Goal: Task Accomplishment & Management: Complete application form

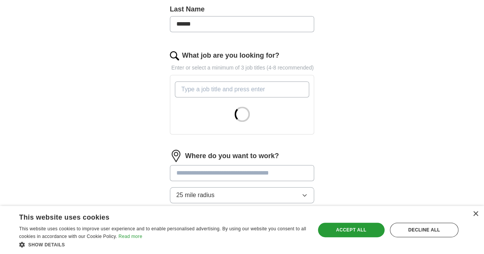
scroll to position [225, 0]
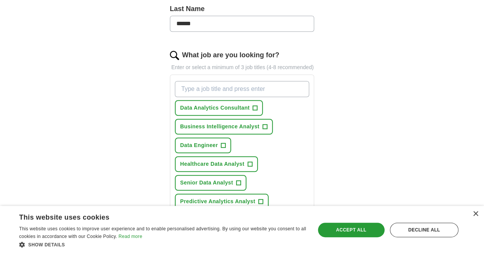
click at [267, 250] on button "Data Analyst +" at bounding box center [279, 258] width 53 height 16
click at [232, 156] on button "Healthcare Data Analyst +" at bounding box center [216, 164] width 83 height 16
click at [259, 236] on span "+" at bounding box center [261, 239] width 5 height 6
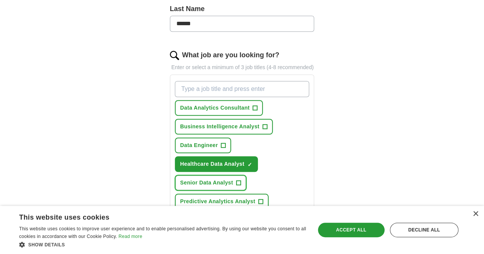
click at [246, 175] on button "Senior Data Analyst +" at bounding box center [210, 183] width 71 height 16
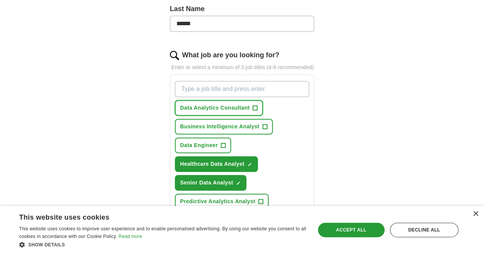
click at [252, 106] on span "+" at bounding box center [254, 108] width 5 height 5
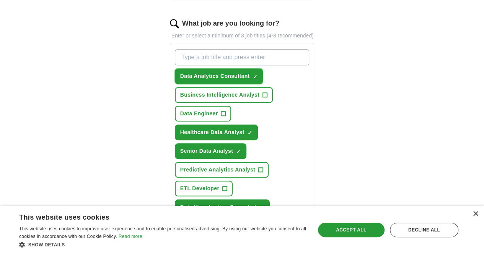
scroll to position [257, 0]
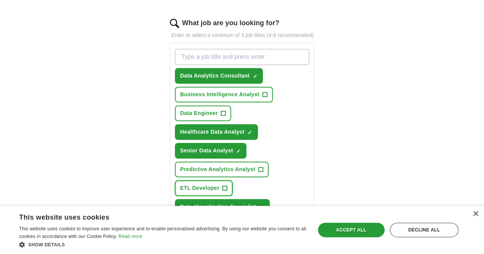
click at [227, 185] on span "+" at bounding box center [225, 188] width 5 height 6
click at [226, 110] on span "+" at bounding box center [223, 113] width 5 height 6
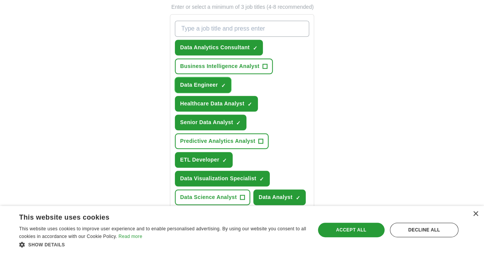
scroll to position [286, 0]
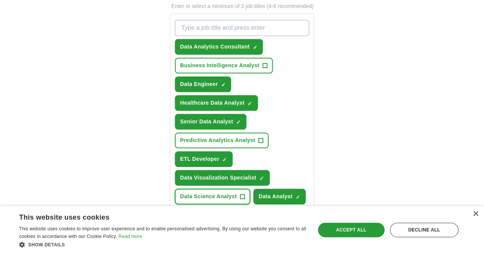
click at [240, 194] on span "+" at bounding box center [242, 197] width 5 height 6
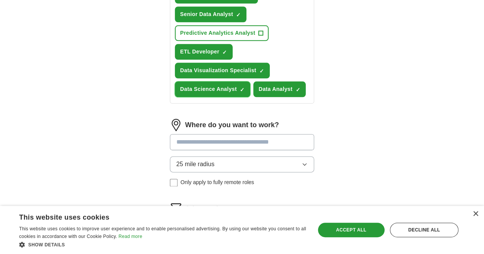
scroll to position [409, 0]
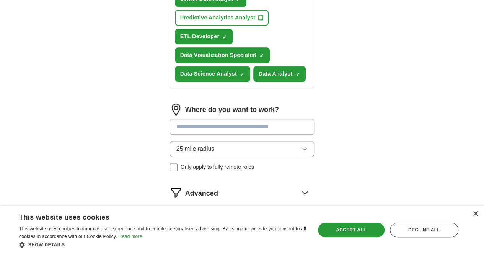
click at [249, 217] on button "Start applying for jobs" at bounding box center [242, 225] width 145 height 16
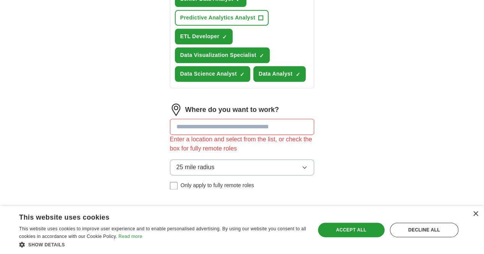
click at [225, 119] on input at bounding box center [242, 127] width 145 height 16
click at [314, 159] on button "25 mile radius" at bounding box center [242, 167] width 145 height 16
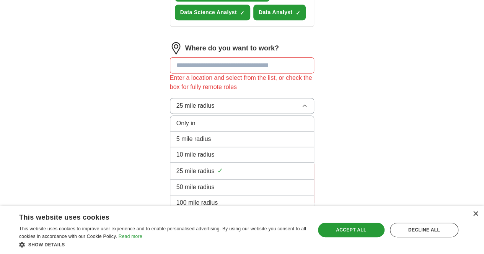
click at [207, 198] on div "100 mile radius" at bounding box center [242, 202] width 132 height 9
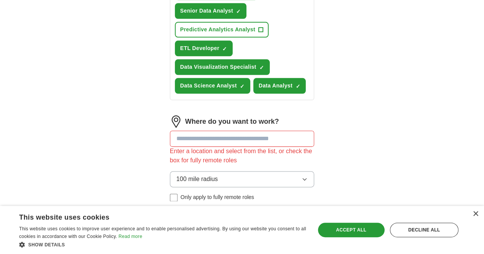
scroll to position [395, 0]
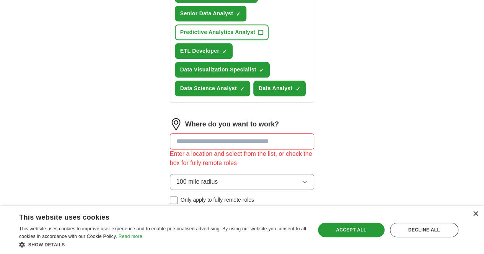
click at [214, 133] on input at bounding box center [242, 141] width 145 height 16
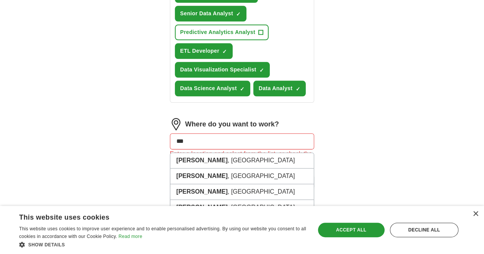
type input "**"
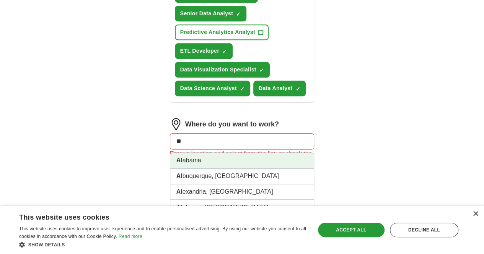
click at [201, 153] on li "Al abama" at bounding box center [242, 161] width 144 height 16
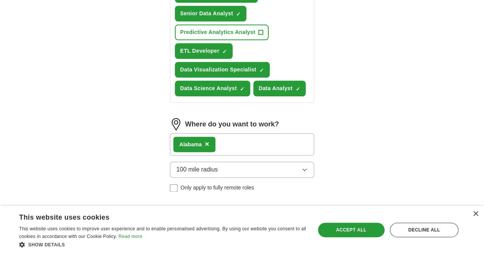
click at [209, 133] on div "Al abama ×" at bounding box center [242, 144] width 145 height 22
click at [207, 133] on div "Al abama ×" at bounding box center [242, 144] width 145 height 22
click at [205, 133] on div "Al abama ×" at bounding box center [242, 144] width 145 height 22
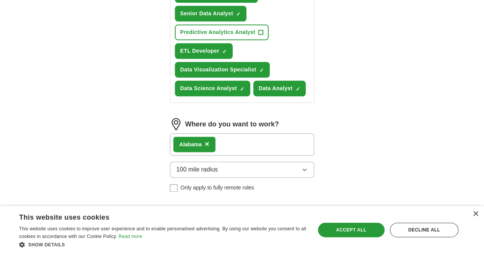
click at [210, 238] on button "Start applying for jobs" at bounding box center [242, 246] width 145 height 16
select select "**"
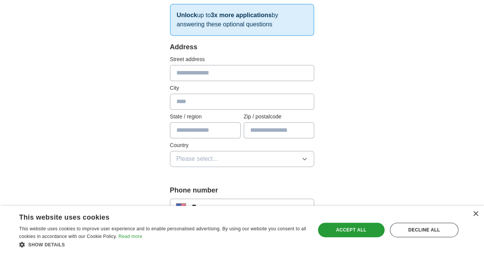
scroll to position [135, 0]
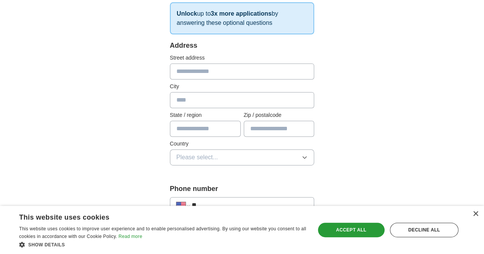
click at [203, 71] on input "text" at bounding box center [242, 71] width 145 height 16
type input "**********"
type input "**"
type input "*****"
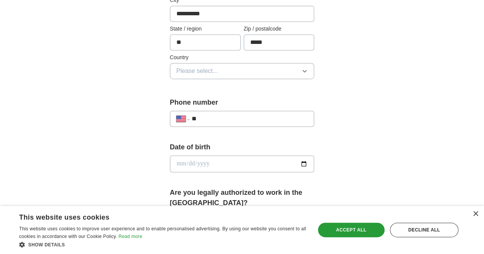
scroll to position [223, 0]
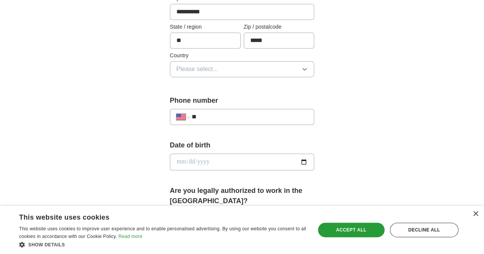
click at [249, 68] on button "Please select..." at bounding box center [242, 69] width 145 height 16
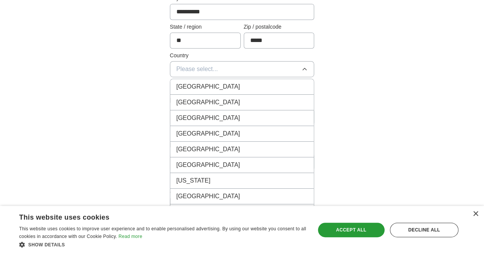
click at [219, 101] on div "[GEOGRAPHIC_DATA]" at bounding box center [242, 102] width 132 height 9
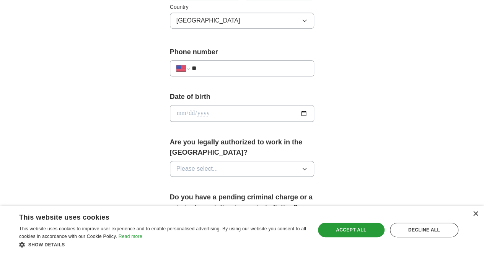
scroll to position [272, 0]
click at [197, 68] on input "**" at bounding box center [250, 67] width 116 height 9
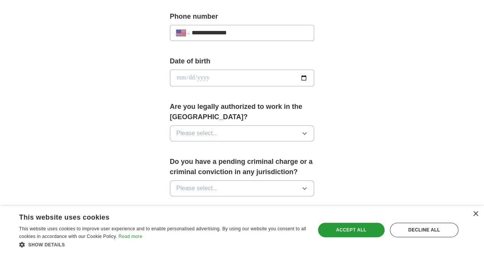
scroll to position [308, 0]
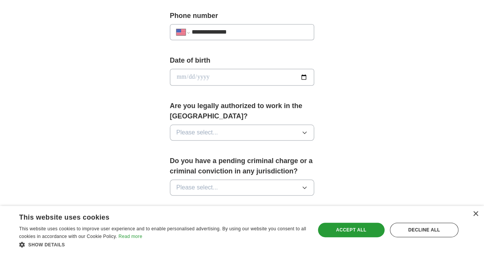
type input "**********"
click at [314, 75] on input "date" at bounding box center [242, 77] width 145 height 17
type input "**********"
click at [170, 73] on input "**********" at bounding box center [242, 77] width 145 height 17
type input "**********"
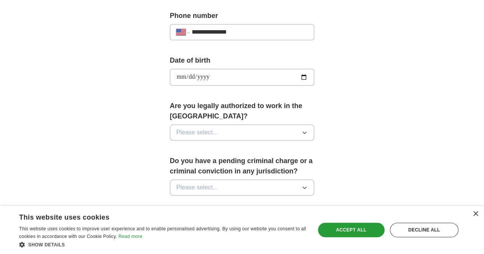
type input "**********"
click at [179, 128] on span "Please select..." at bounding box center [197, 132] width 42 height 9
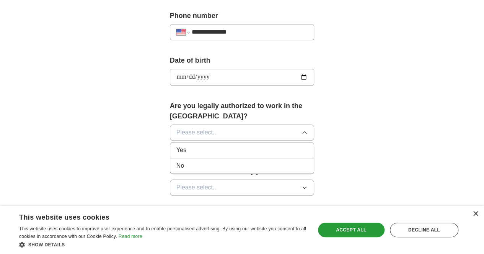
click at [170, 143] on li "Yes" at bounding box center [242, 151] width 144 height 16
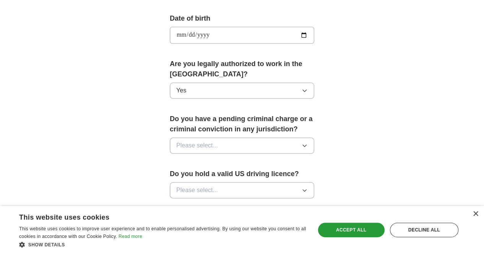
scroll to position [351, 0]
click at [201, 137] on button "Please select..." at bounding box center [242, 145] width 145 height 16
click at [190, 174] on div "No" at bounding box center [242, 178] width 132 height 9
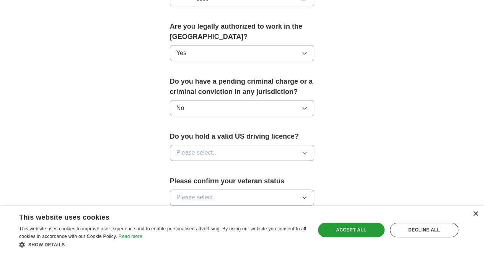
scroll to position [391, 0]
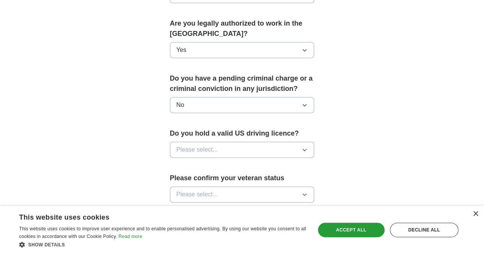
click at [212, 142] on button "Please select..." at bounding box center [242, 150] width 145 height 16
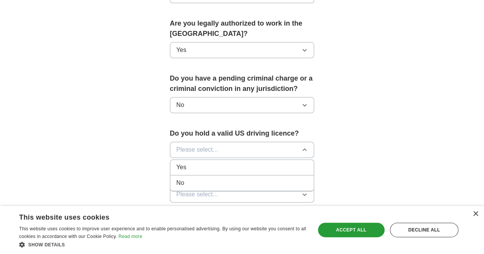
click at [203, 163] on div "Yes" at bounding box center [242, 167] width 132 height 9
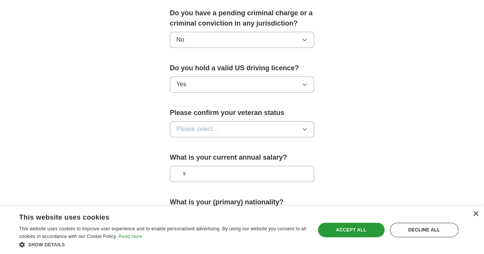
scroll to position [458, 0]
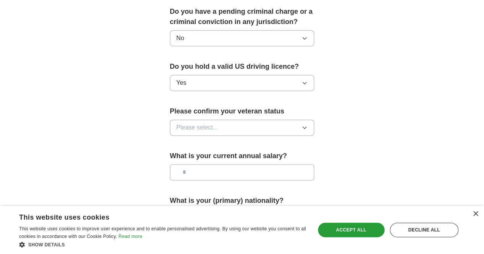
click at [229, 120] on button "Please select..." at bounding box center [242, 128] width 145 height 16
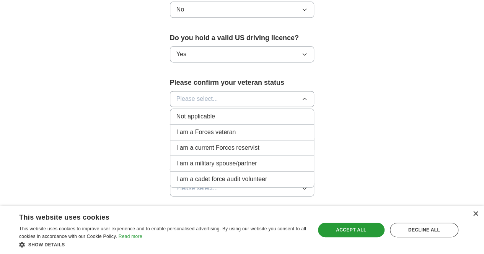
scroll to position [487, 0]
click at [230, 112] on div "Not applicable" at bounding box center [242, 116] width 132 height 9
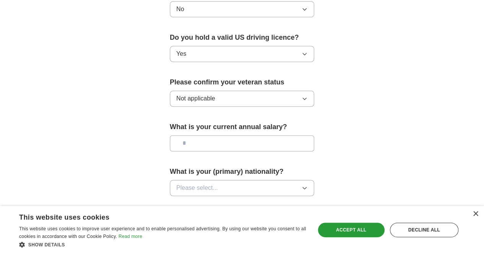
click at [208, 135] on input "text" at bounding box center [242, 143] width 145 height 16
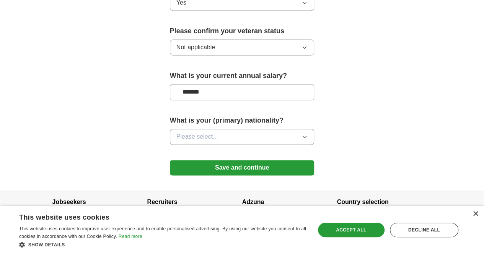
type input "*******"
click at [237, 129] on button "Please select..." at bounding box center [242, 137] width 145 height 16
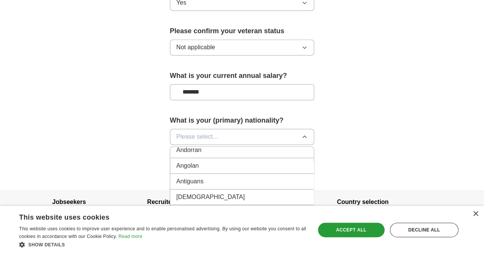
scroll to position [0, 0]
click at [198, 132] on span "Please select..." at bounding box center [197, 136] width 42 height 9
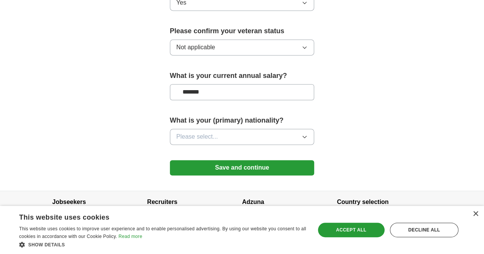
click at [306, 136] on icon "button" at bounding box center [304, 137] width 3 height 2
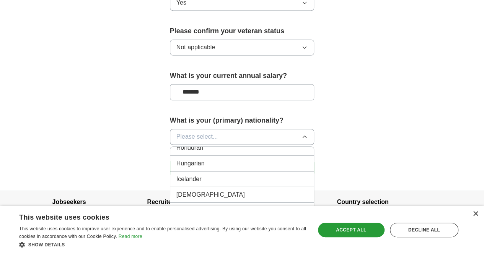
scroll to position [1214, 0]
click at [273, 190] on div "[DEMOGRAPHIC_DATA]" at bounding box center [242, 194] width 132 height 9
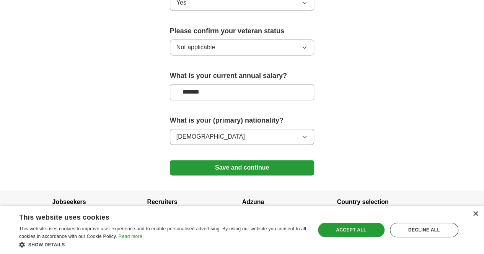
click at [278, 160] on button "Save and continue" at bounding box center [242, 167] width 145 height 15
